Goal: Task Accomplishment & Management: Manage account settings

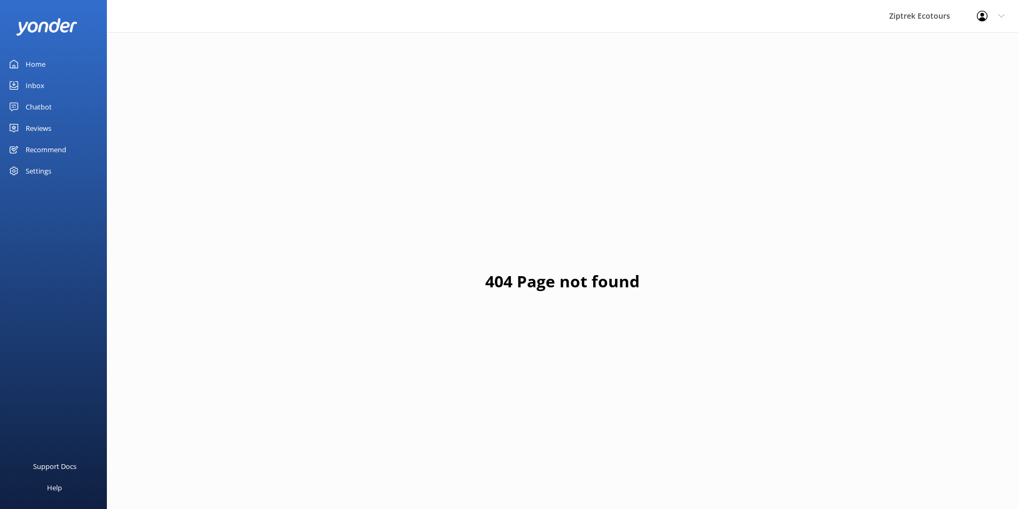
click at [35, 133] on div "Reviews" at bounding box center [39, 128] width 26 height 21
